Goal: Book appointment/travel/reservation

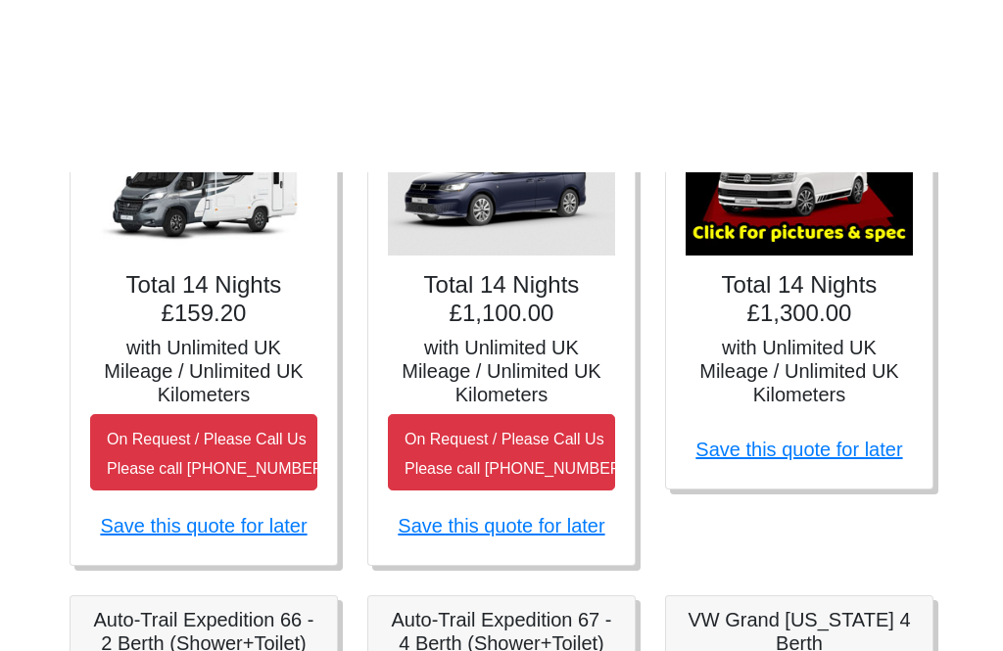
scroll to position [397, 0]
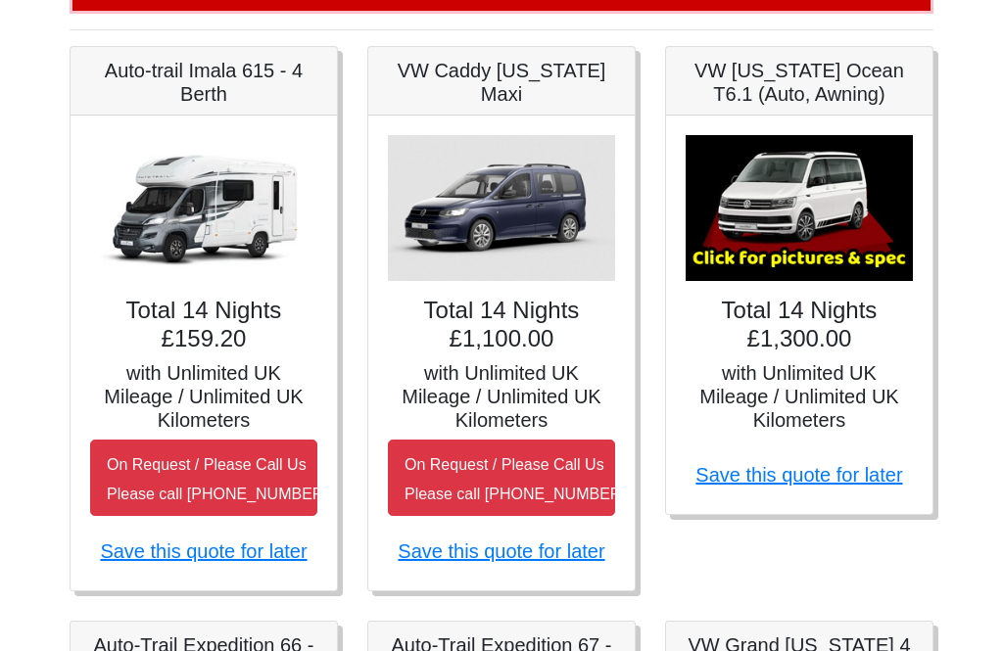
click at [246, 331] on h4 "Total 14 Nights £159.20" at bounding box center [203, 325] width 227 height 57
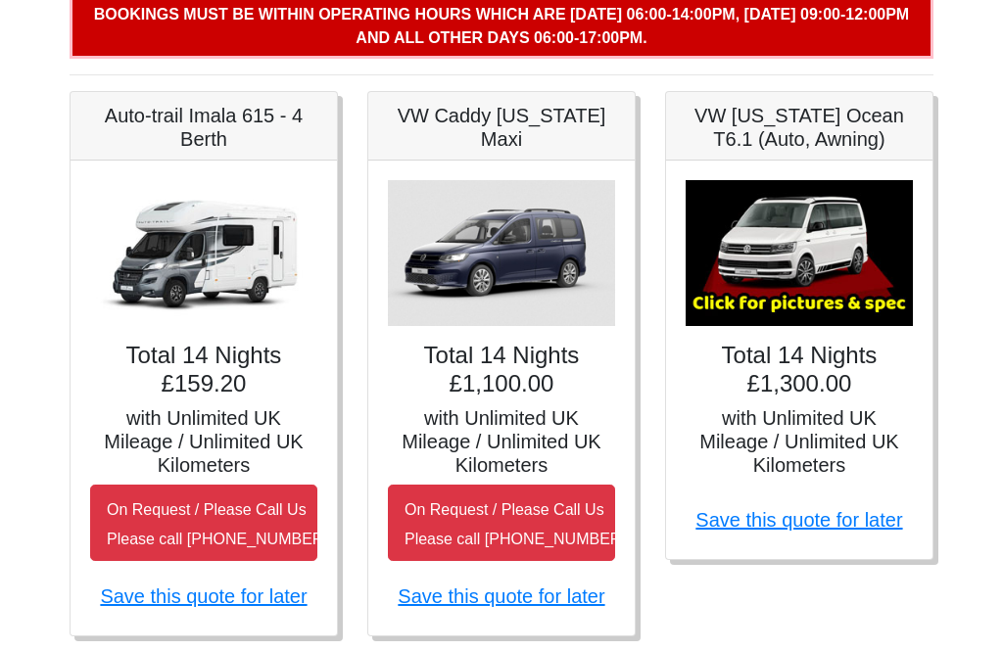
scroll to position [351, 0]
click at [254, 113] on h5 "Auto-trail Imala 615 - 4 Berth" at bounding box center [203, 128] width 227 height 47
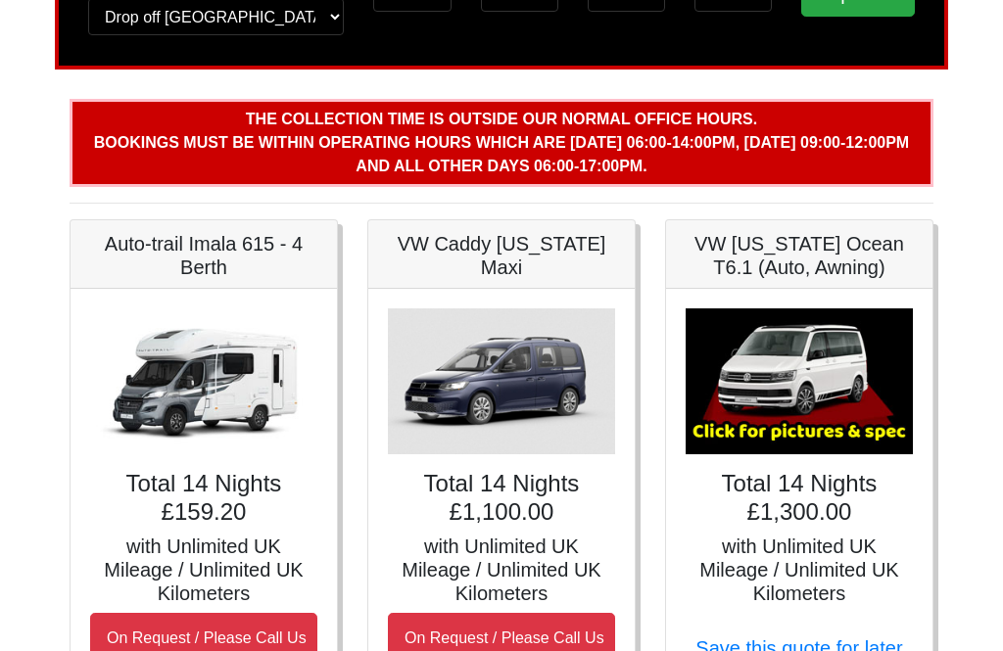
scroll to position [222, 0]
click at [238, 241] on h5 "Auto-trail Imala 615 - 4 Berth" at bounding box center [203, 256] width 227 height 47
click at [250, 258] on h5 "Auto-trail Imala 615 - 4 Berth" at bounding box center [203, 256] width 227 height 47
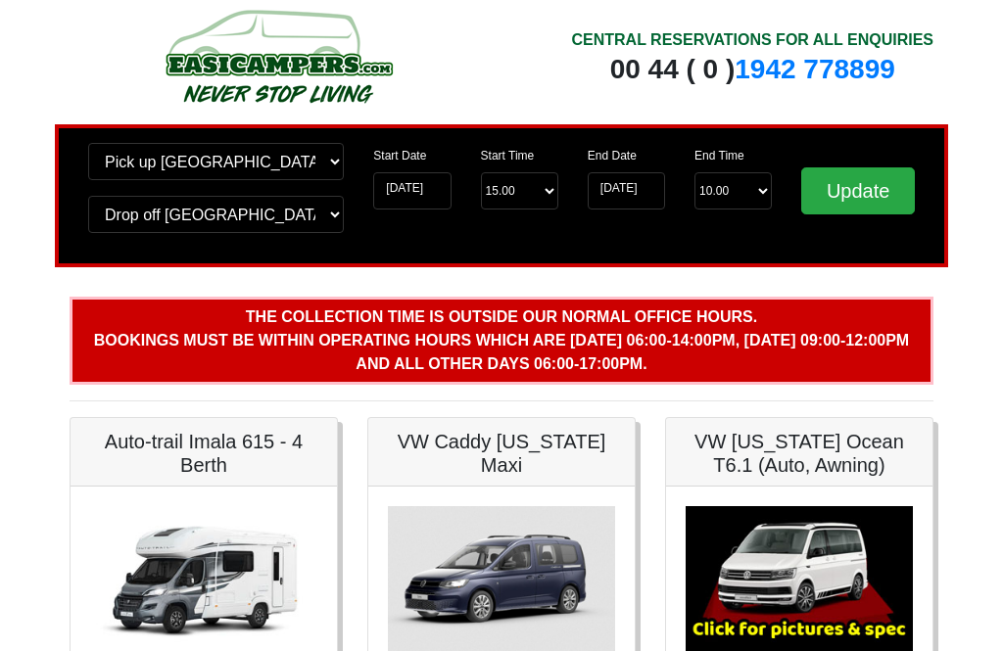
scroll to position [0, 0]
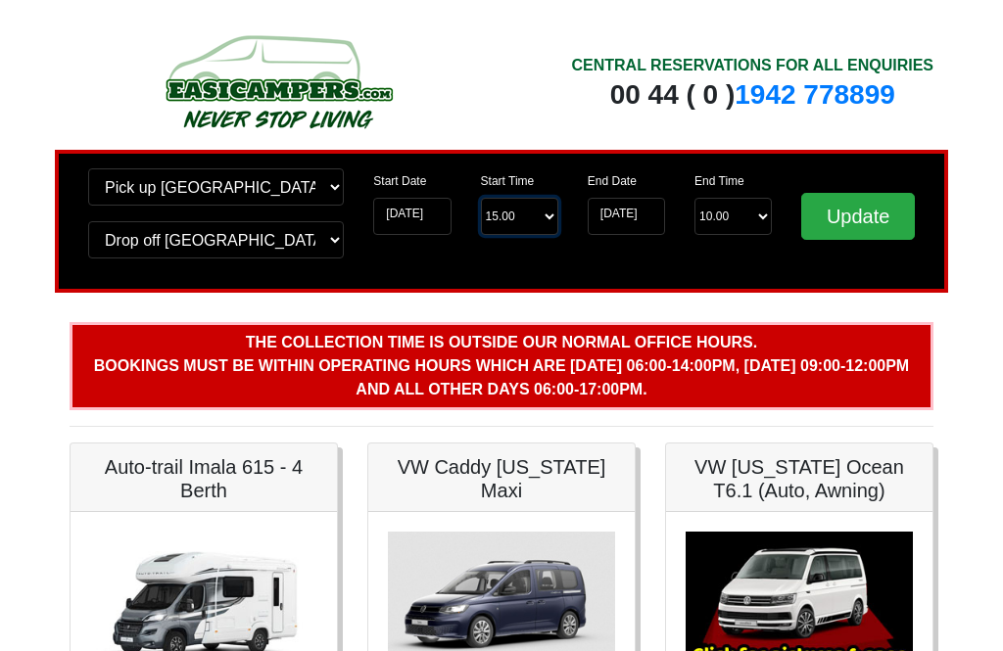
click at [538, 210] on select "Start Time 15.00 -------- 11.00 am ([DATE] & [DATE] Only) 12.00 pm ([DATE]) 13.…" at bounding box center [519, 216] width 77 height 37
select select "12.00"
click at [748, 215] on select "End Time 10.00 -------- 08.00 am 09.00 am 10.00 am 11.00 am ([DATE] Only)" at bounding box center [732, 216] width 77 height 37
click at [871, 229] on input "Update" at bounding box center [858, 216] width 114 height 47
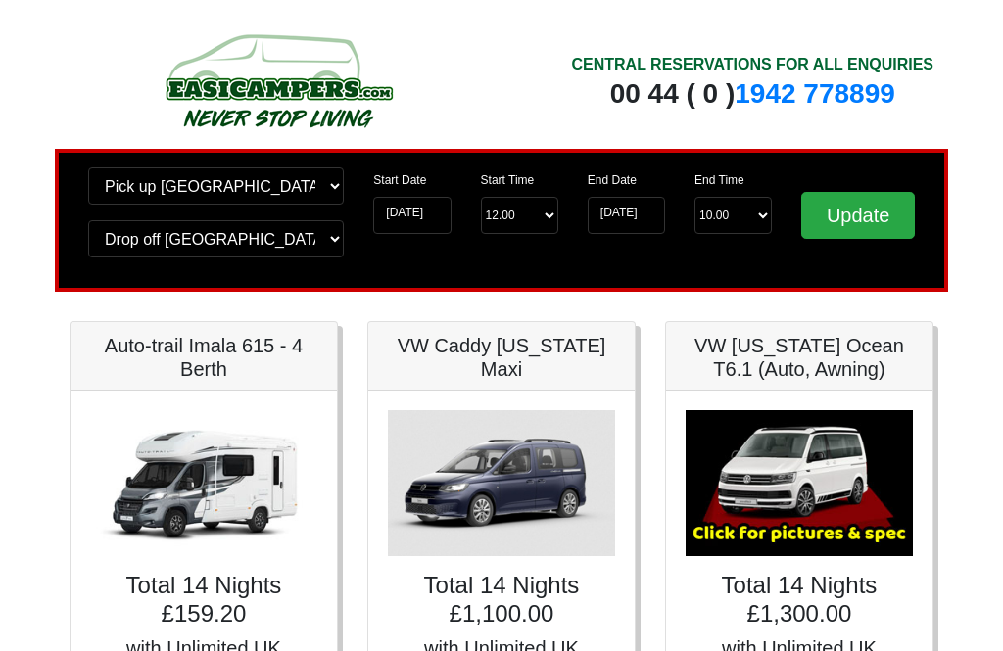
scroll to position [24, 0]
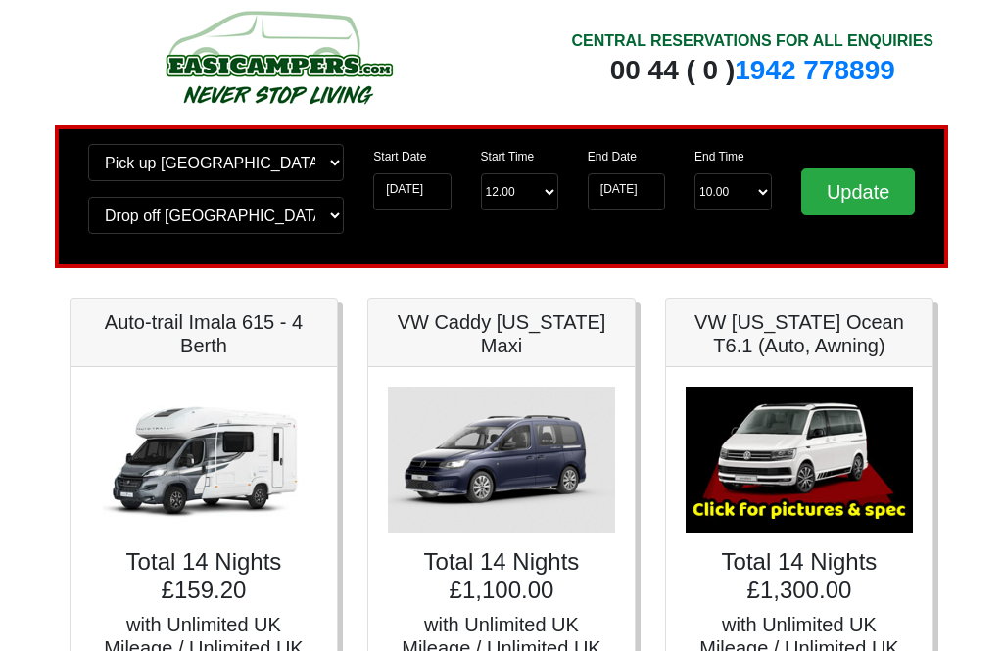
click at [270, 467] on img at bounding box center [203, 461] width 227 height 146
click at [276, 339] on h5 "Auto-trail Imala 615 - 4 Berth" at bounding box center [203, 334] width 227 height 47
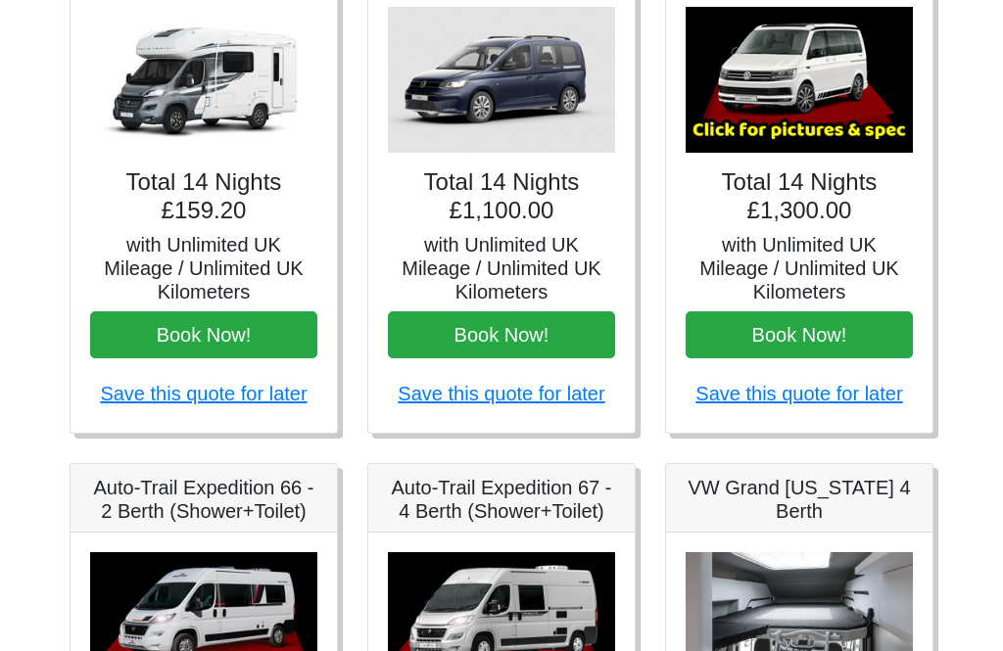
scroll to position [430, 0]
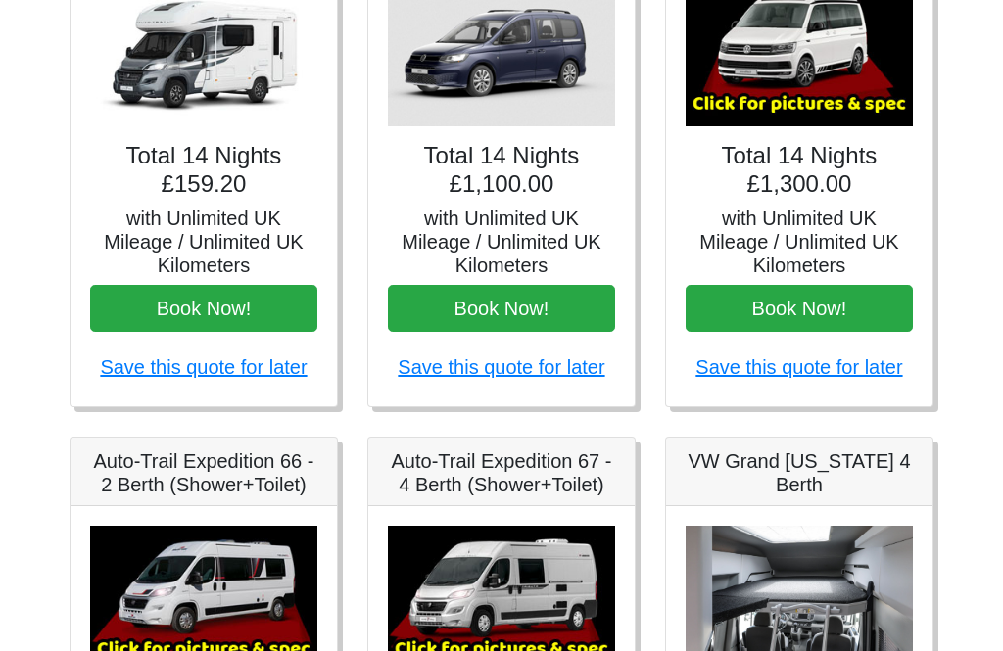
click at [253, 313] on button "Book Now!" at bounding box center [203, 309] width 227 height 47
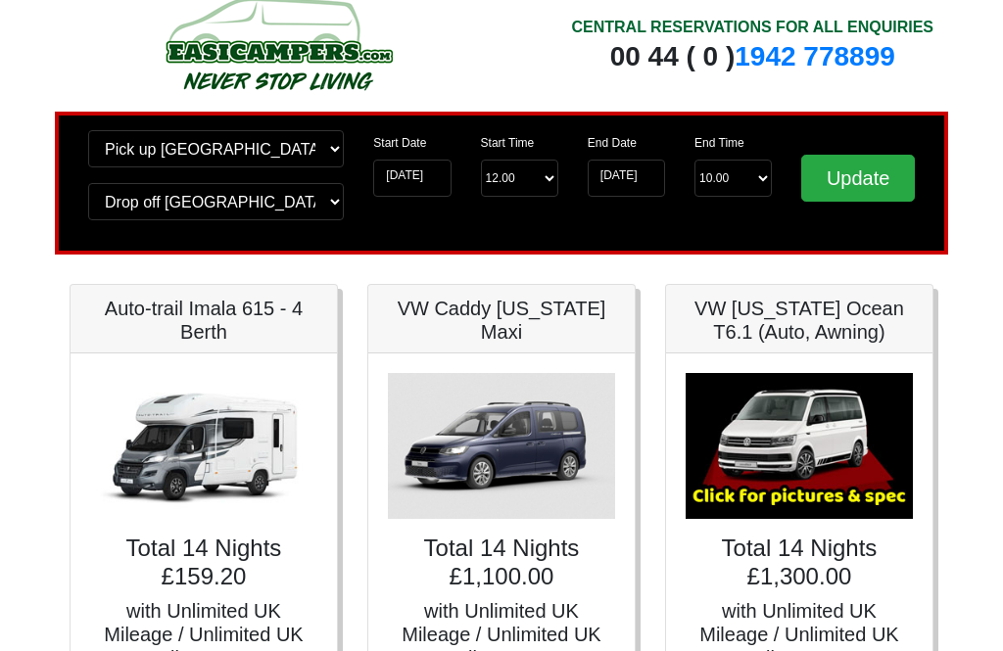
scroll to position [0, 0]
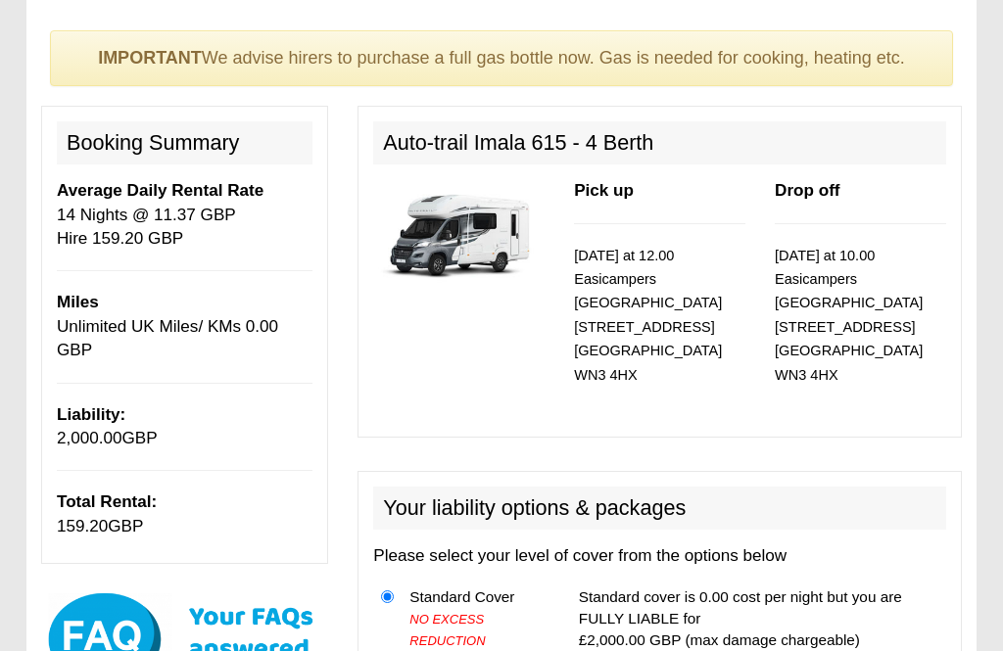
scroll to position [123, 0]
